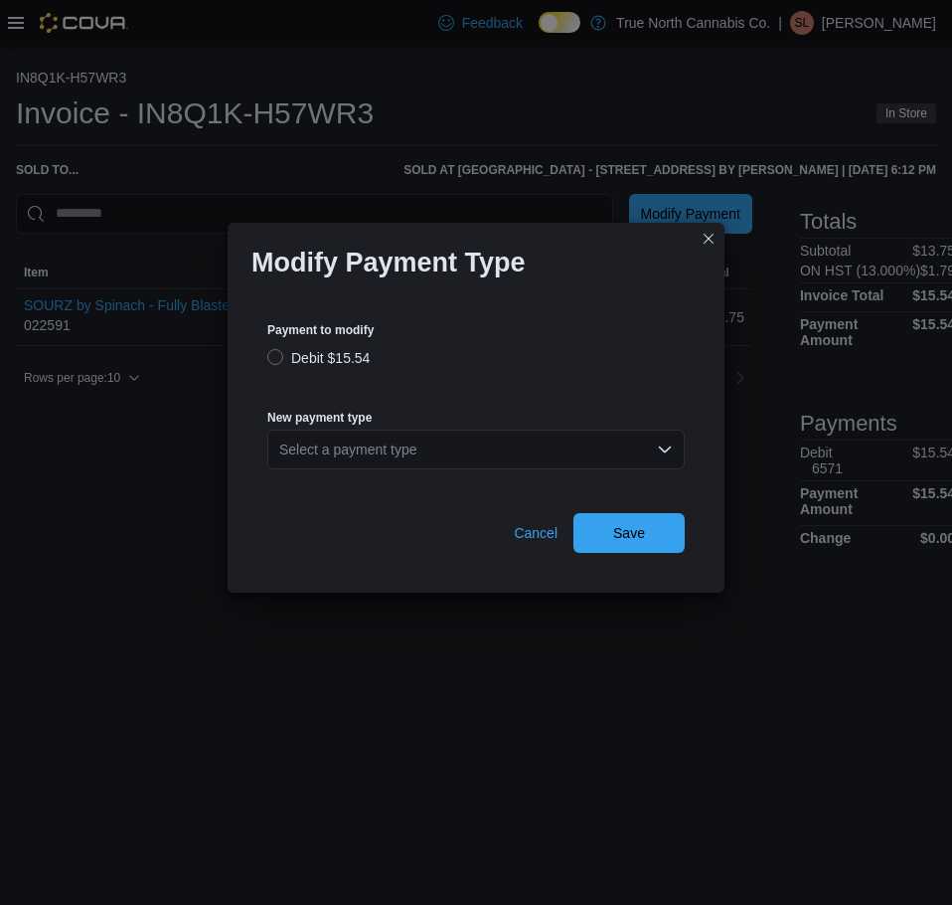
click at [545, 435] on div "Select a payment type" at bounding box center [476, 450] width 418 height 40
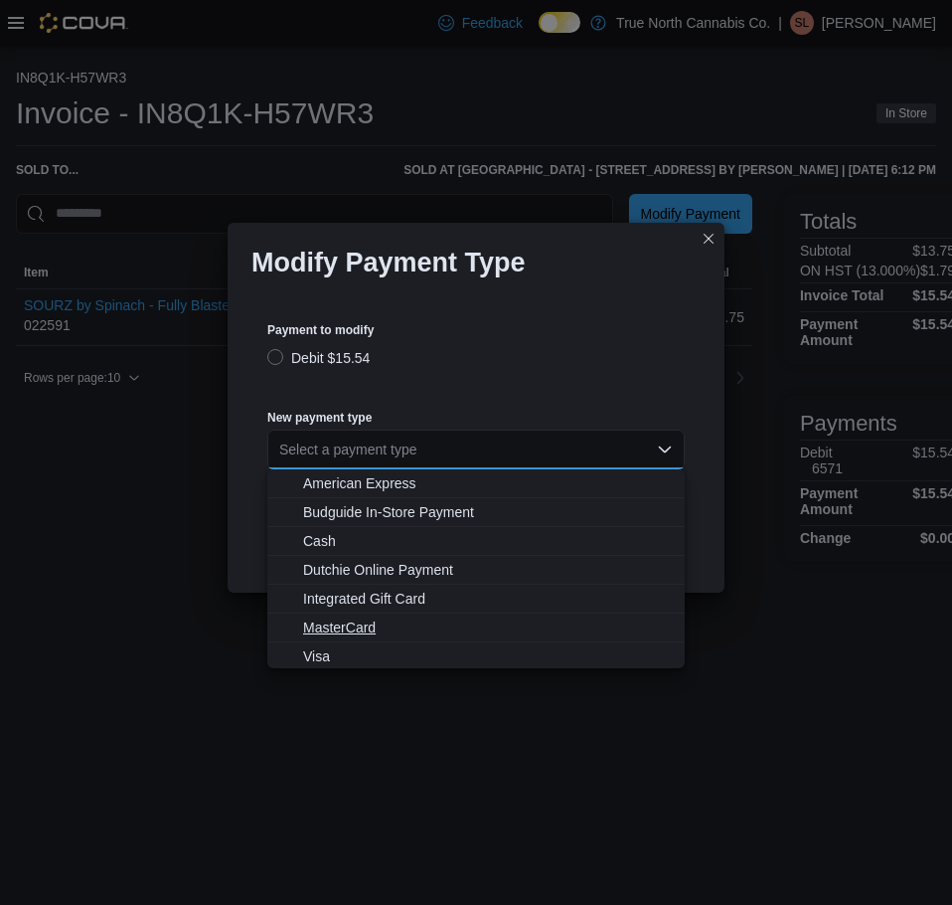
click at [386, 622] on span "MasterCard" at bounding box center [488, 627] width 370 height 20
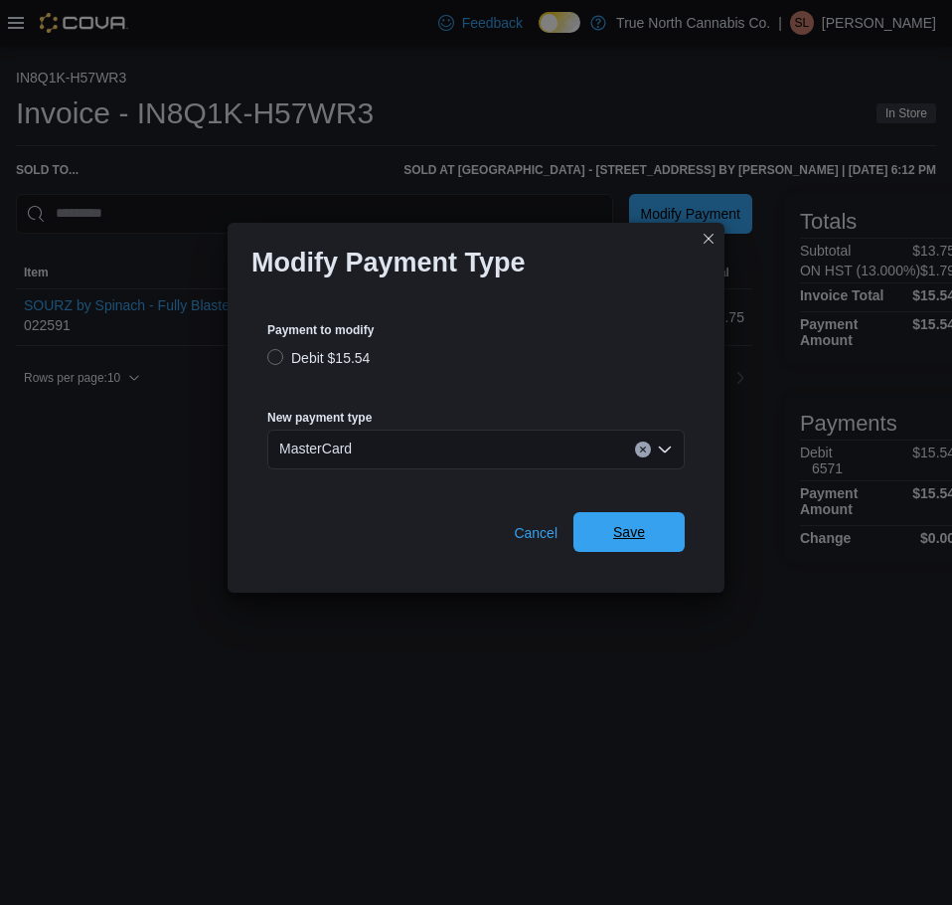
click at [618, 546] on span "Save" at bounding box center [629, 532] width 87 height 40
